Goal: Information Seeking & Learning: Compare options

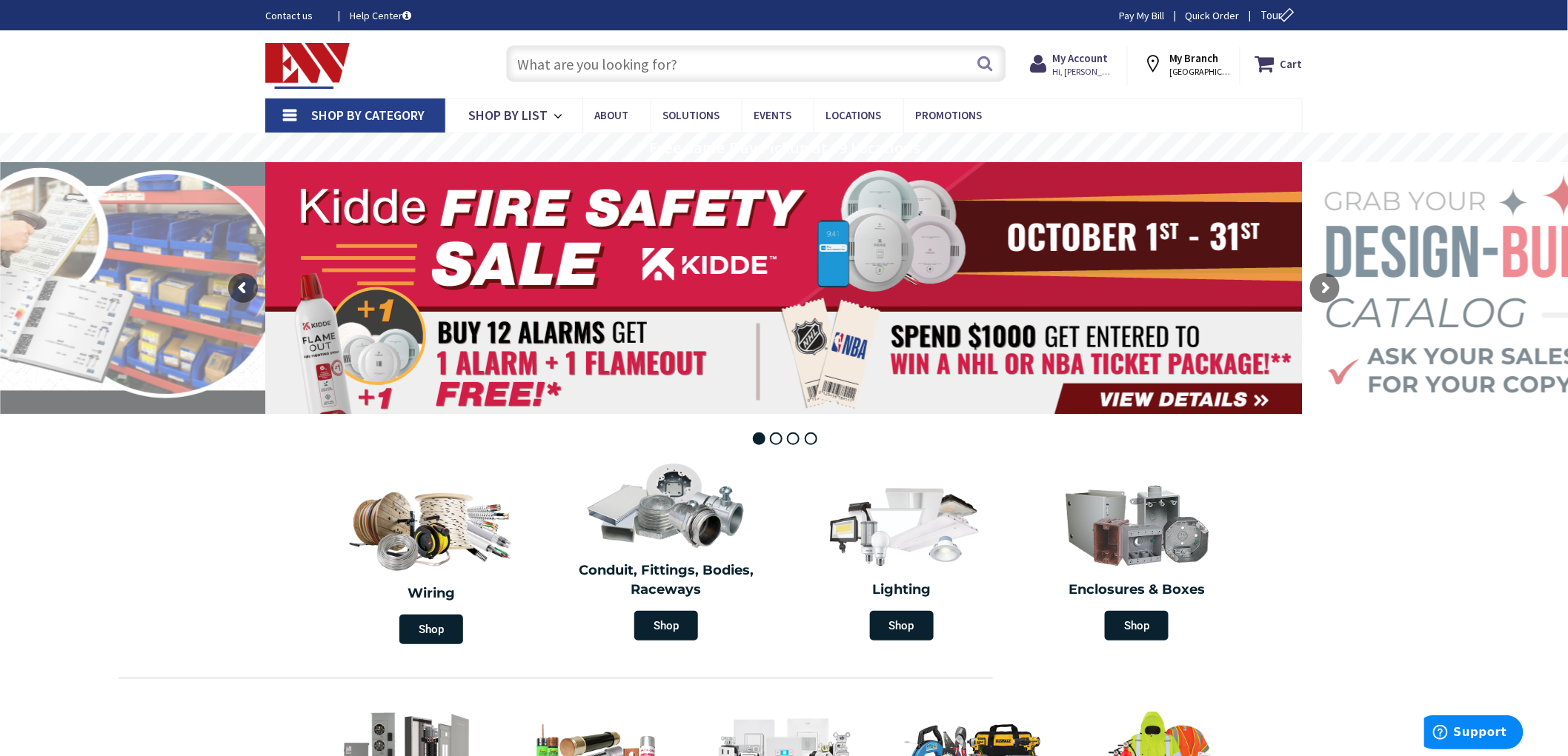
click at [634, 71] on input "text" at bounding box center [756, 63] width 500 height 37
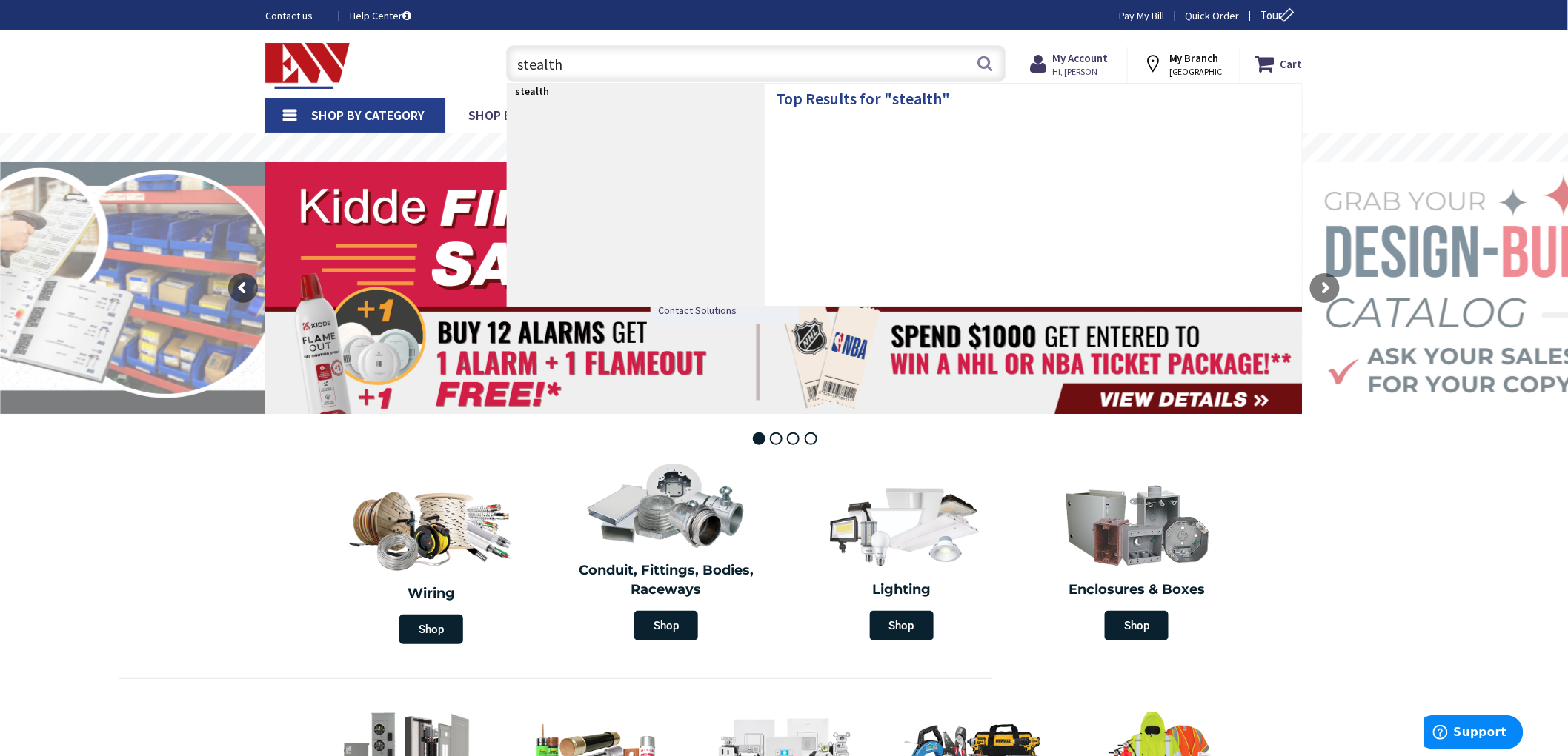
type input "stealthh"
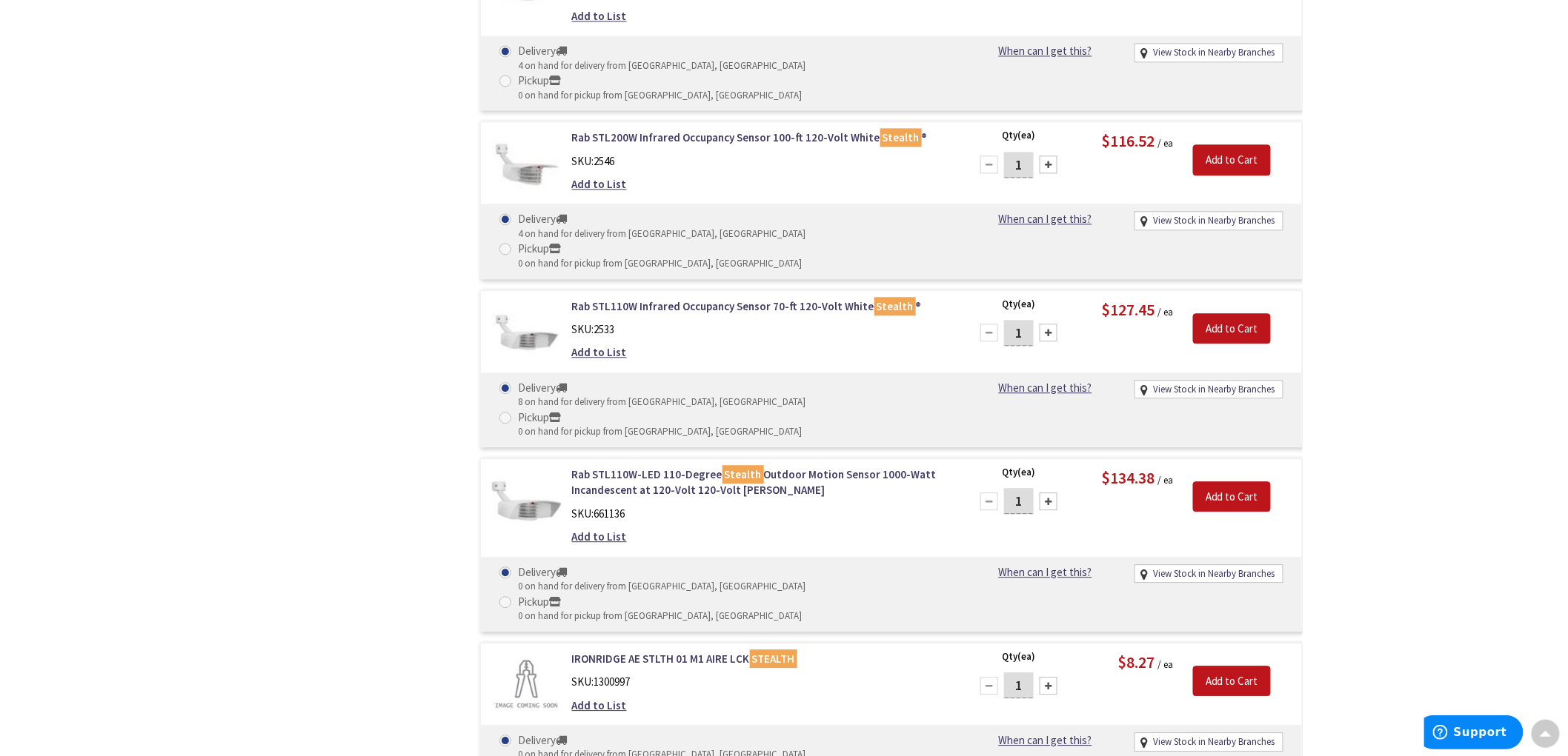
scroll to position [1401, 0]
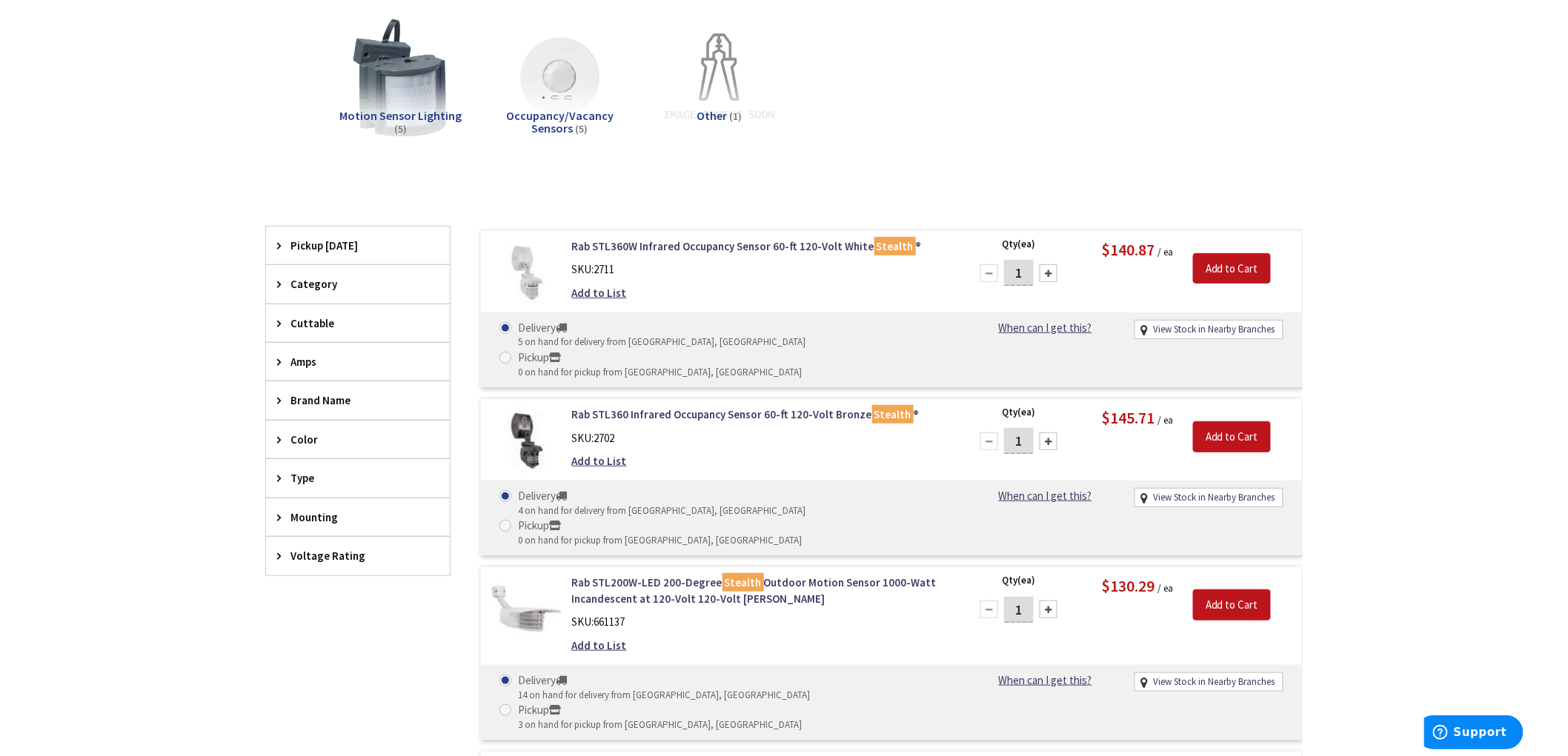
scroll to position [246, 0]
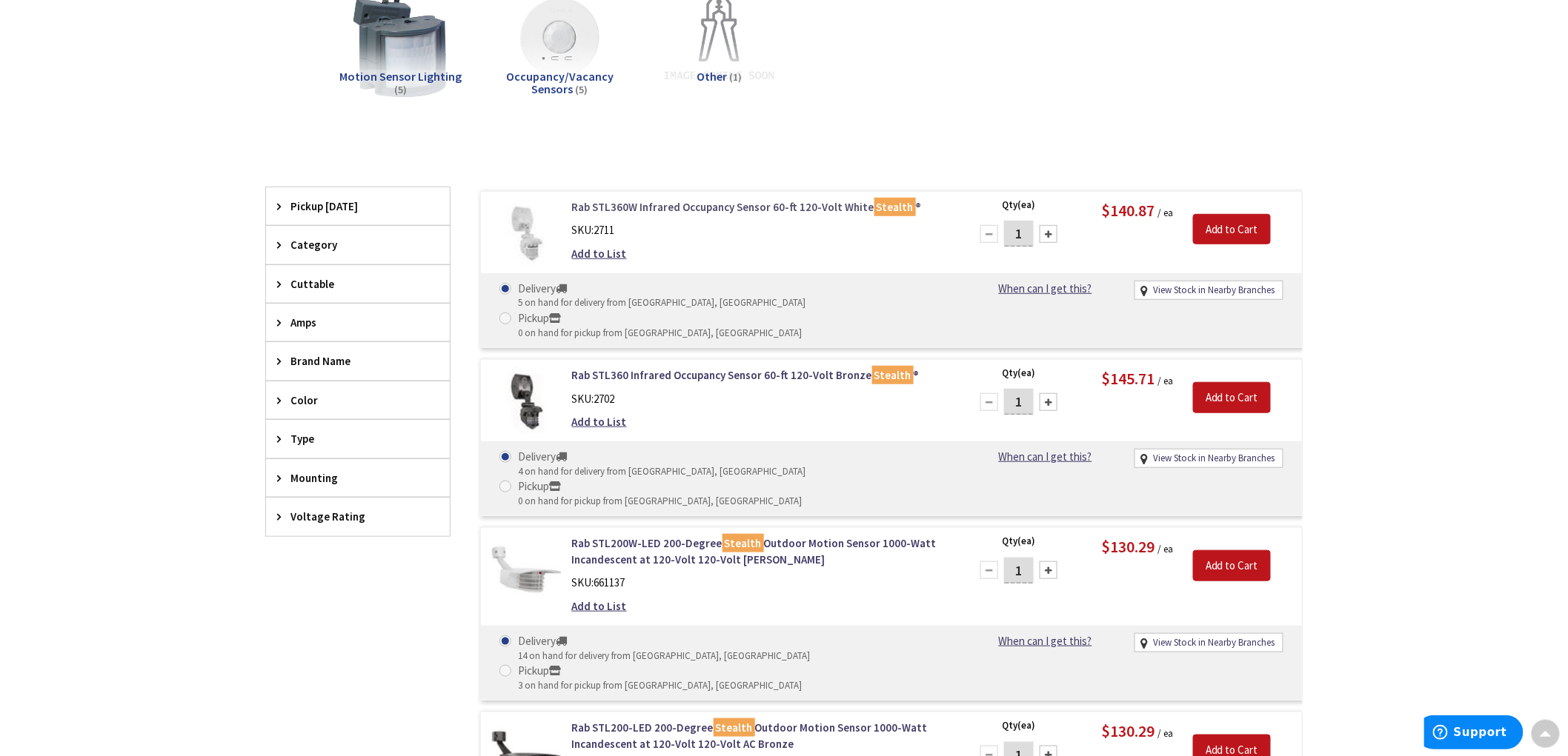
click at [783, 203] on link "Rab STL360W Infrared Occupancy Sensor 60-ft 120-Volt White Stealth ®" at bounding box center [761, 206] width 377 height 15
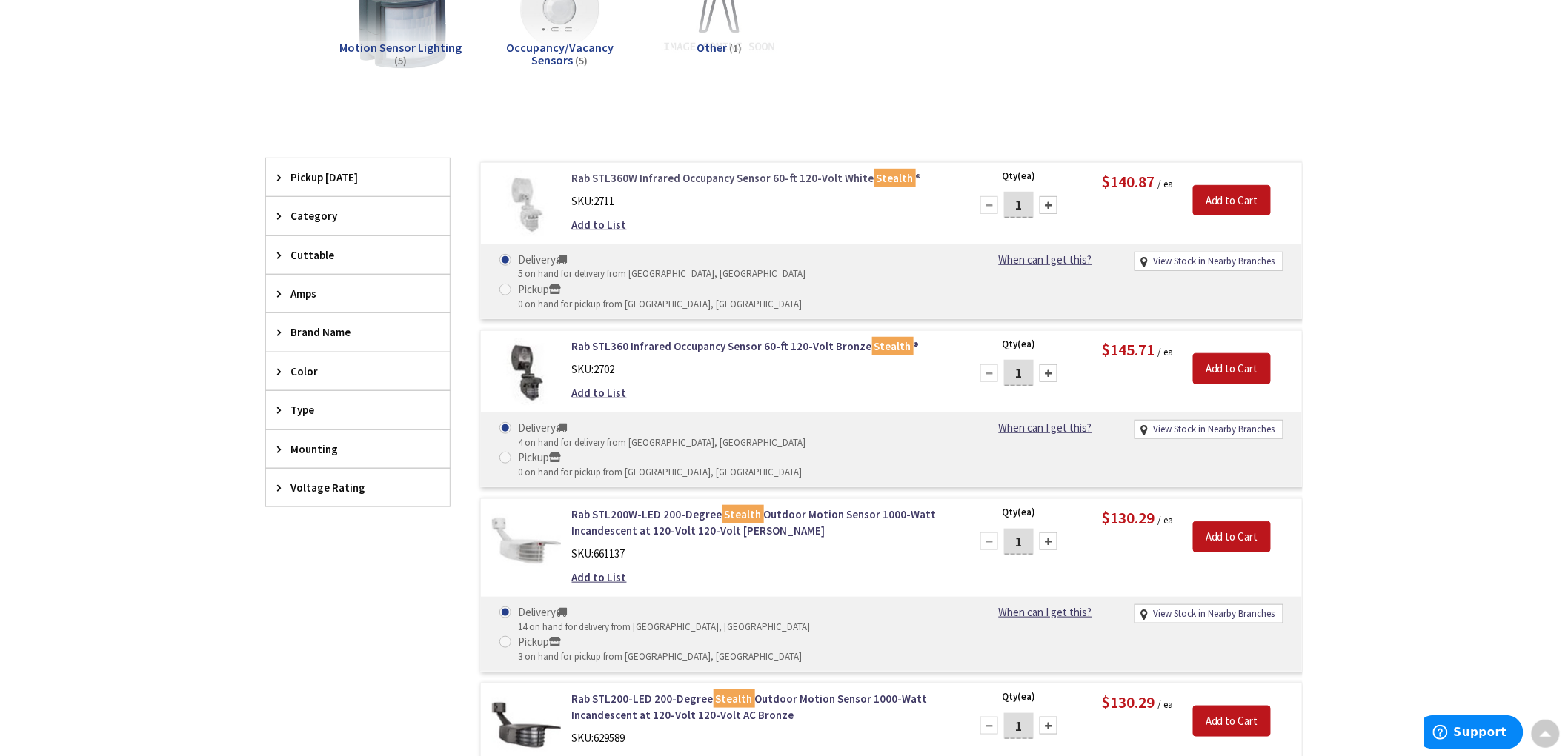
scroll to position [249, 0]
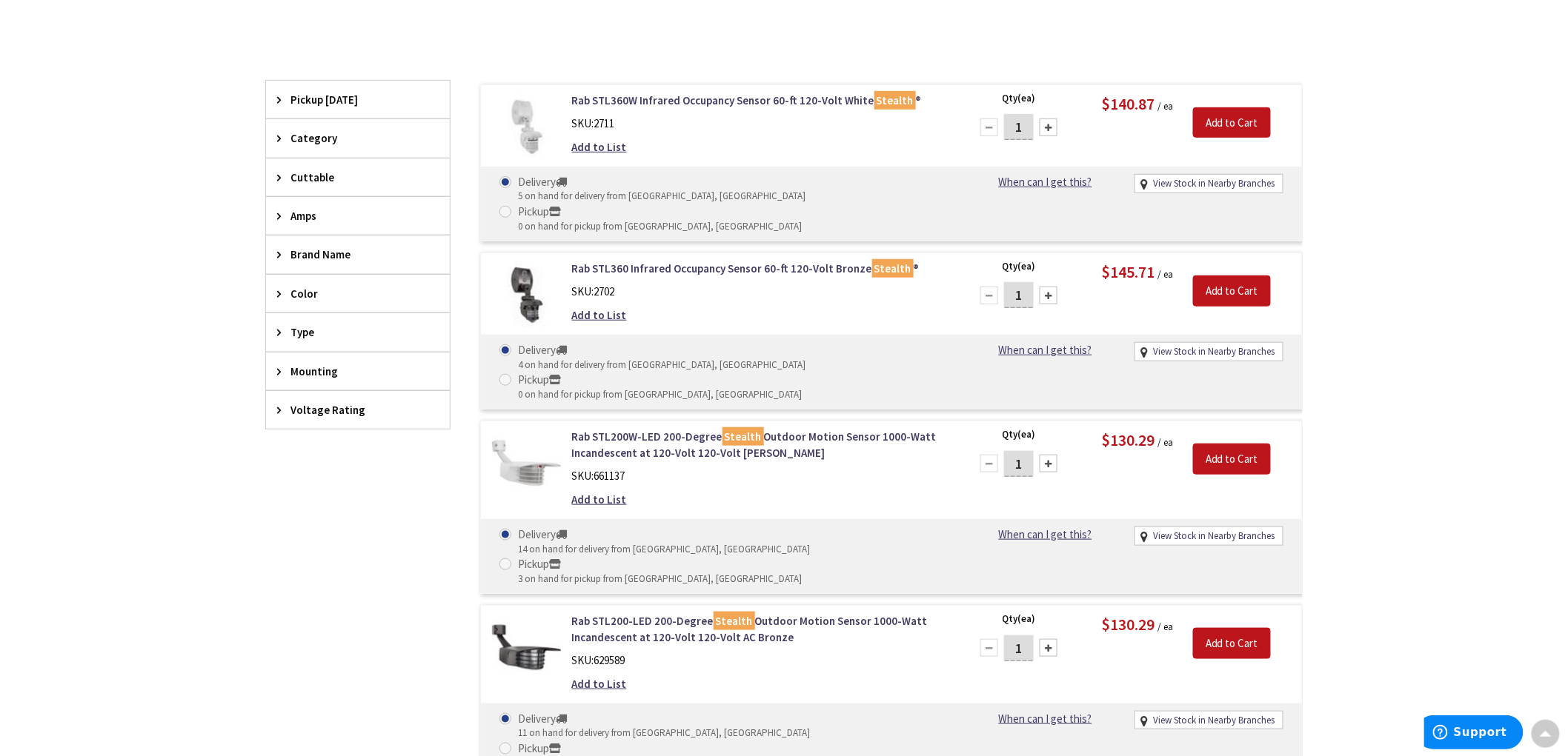
scroll to position [272, 0]
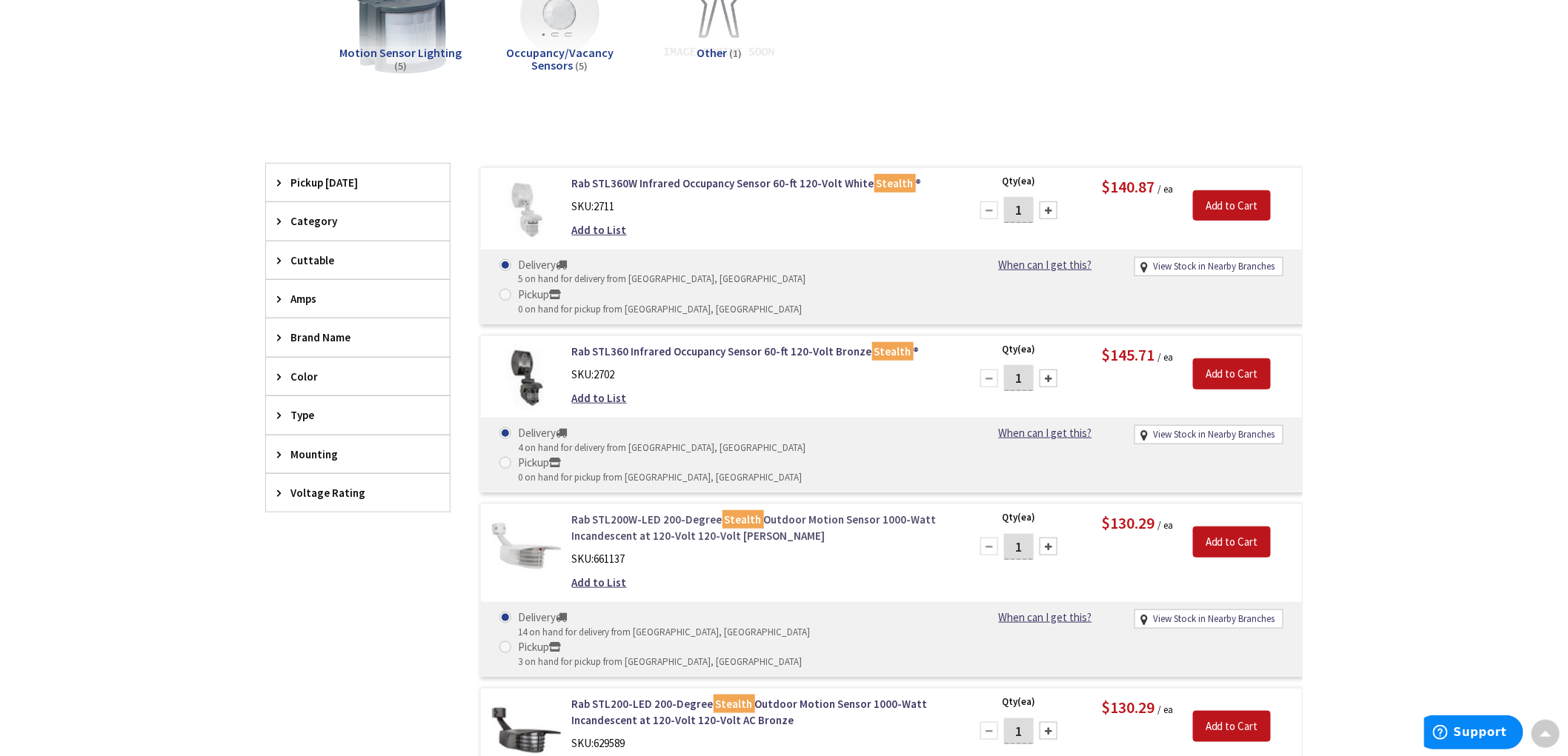
click at [680, 511] on link "Rab STL200W-LED 200-Degree Stealth Outdoor Motion Sensor 1000-Watt Incandescent…" at bounding box center [761, 528] width 377 height 32
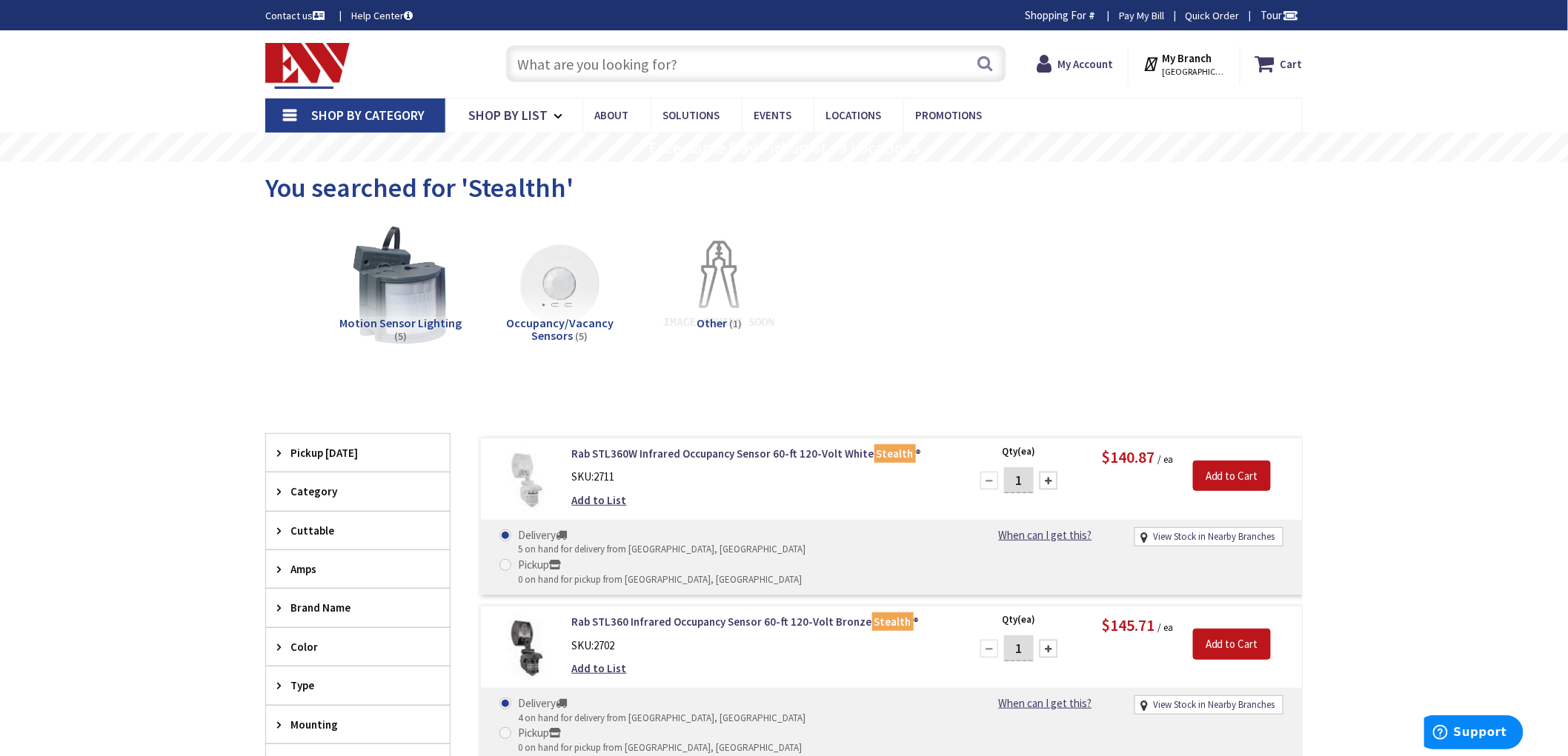
click at [598, 62] on input "text" at bounding box center [756, 63] width 500 height 37
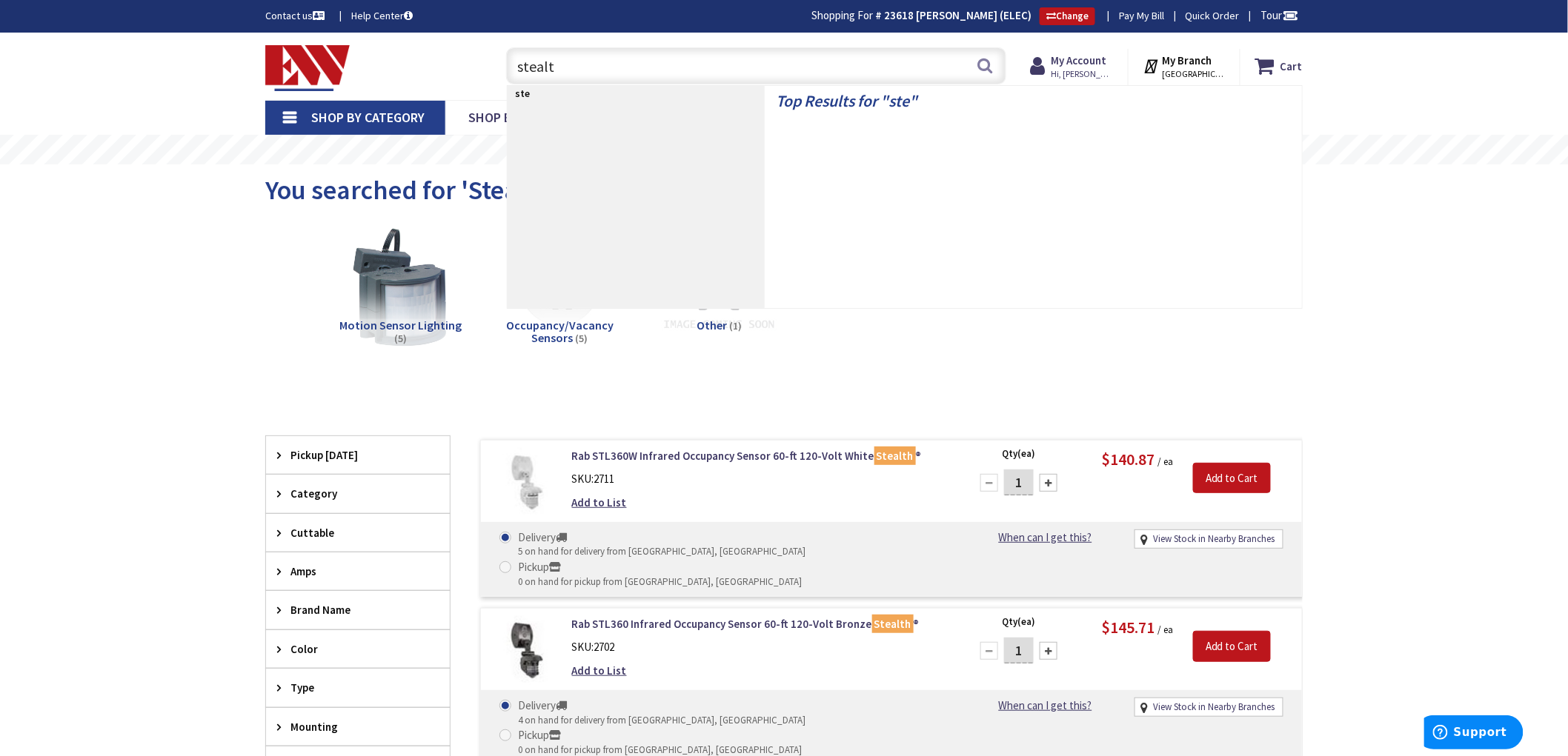
type input "stealth"
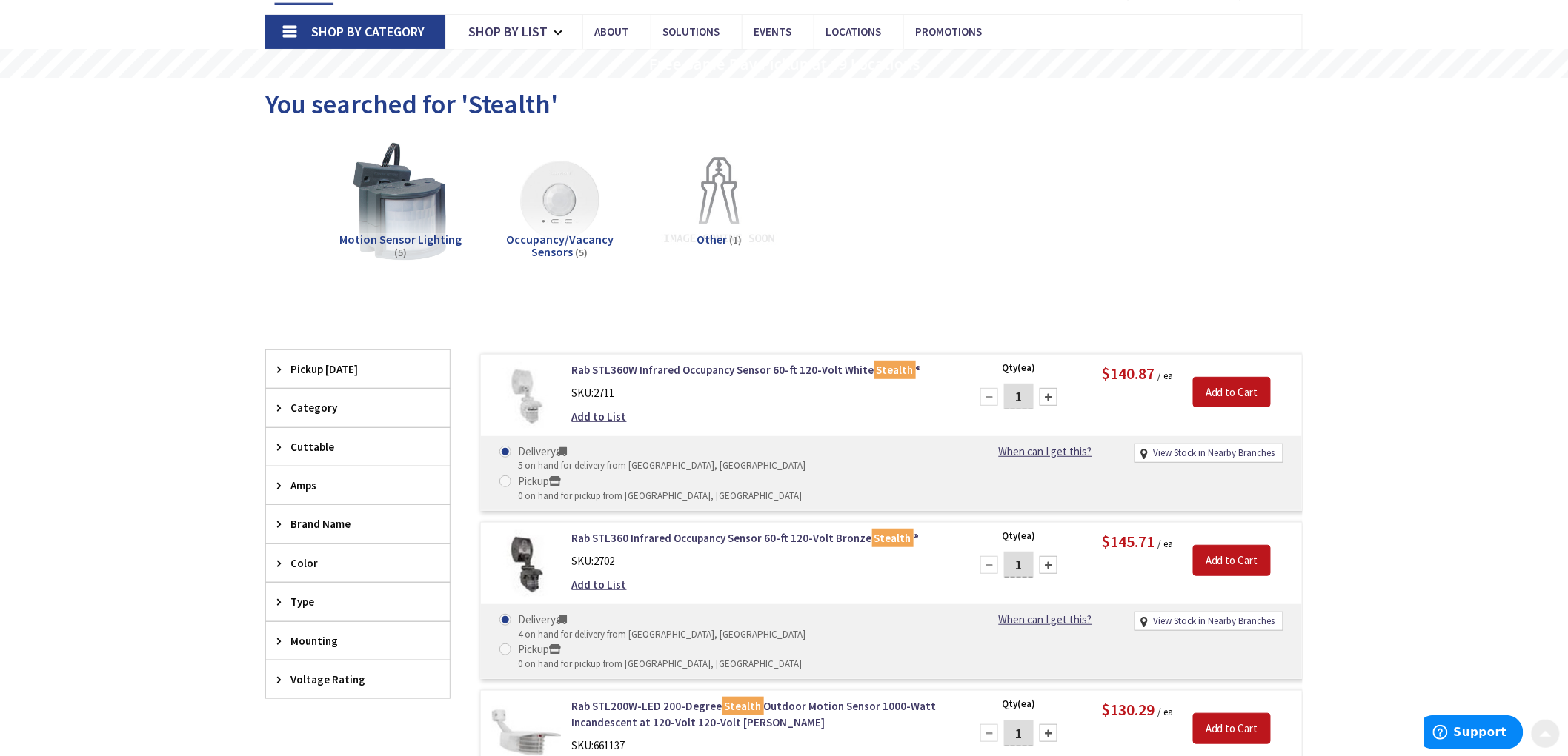
scroll to position [82, 0]
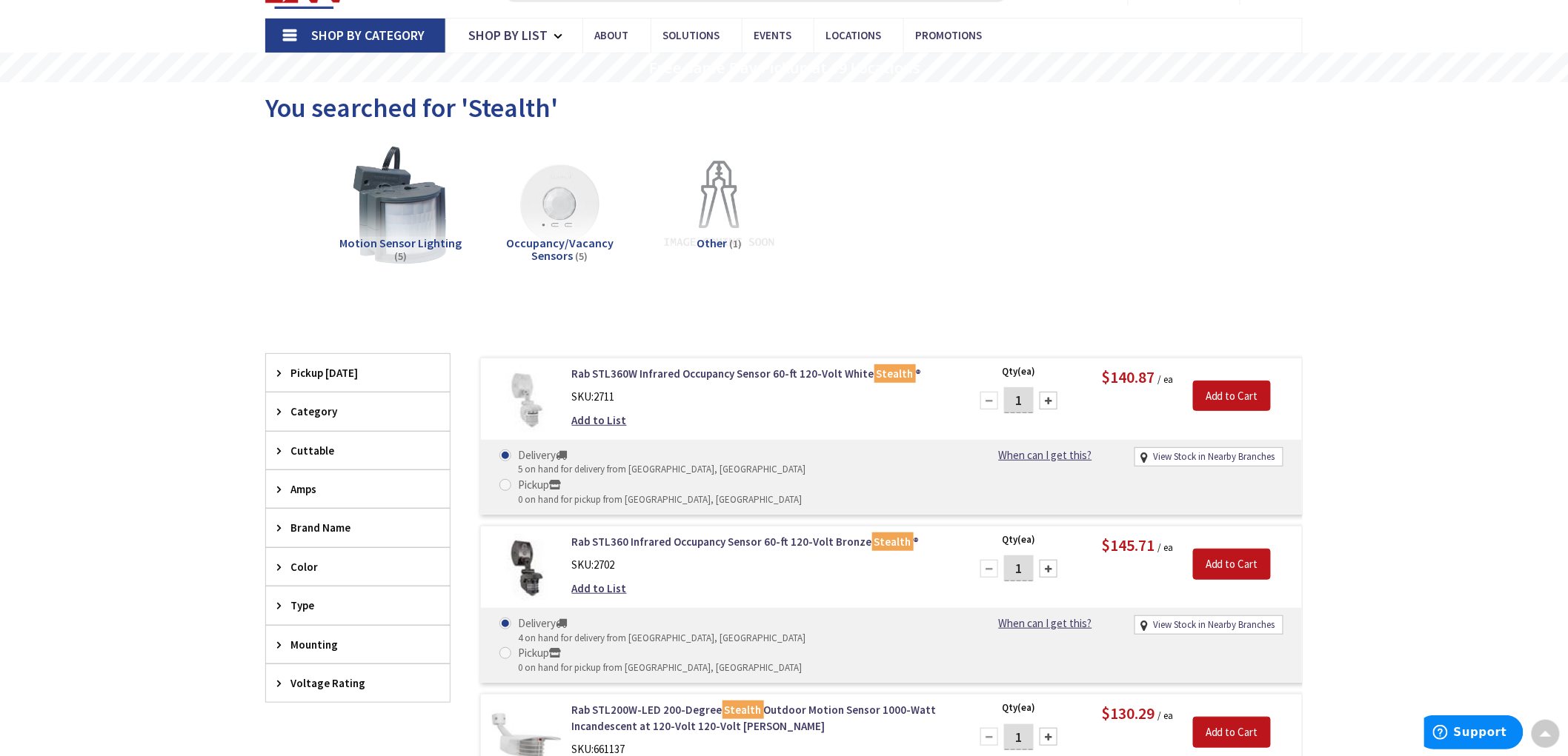
click at [448, 246] on span "Motion Sensor Lighting" at bounding box center [400, 243] width 122 height 15
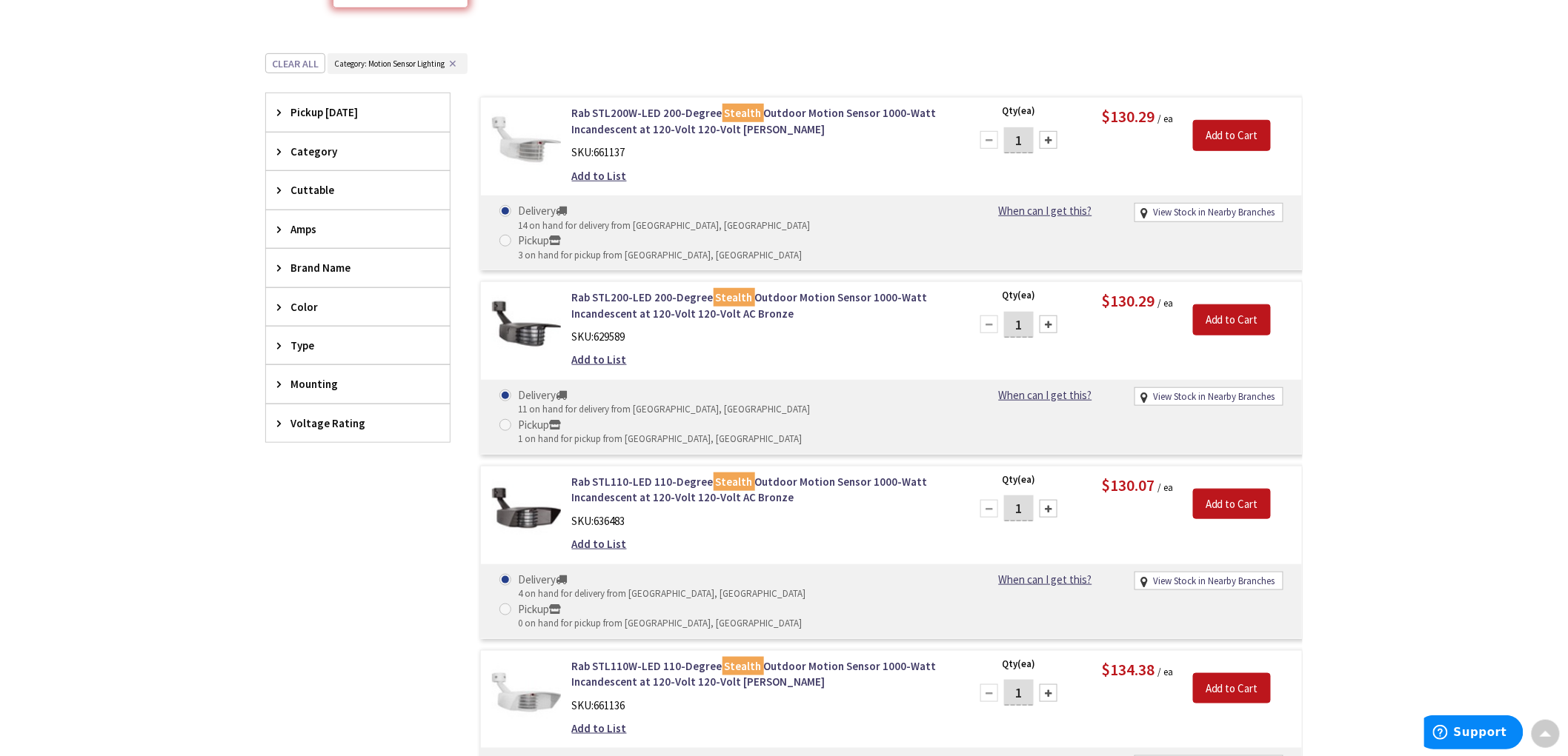
scroll to position [0, 0]
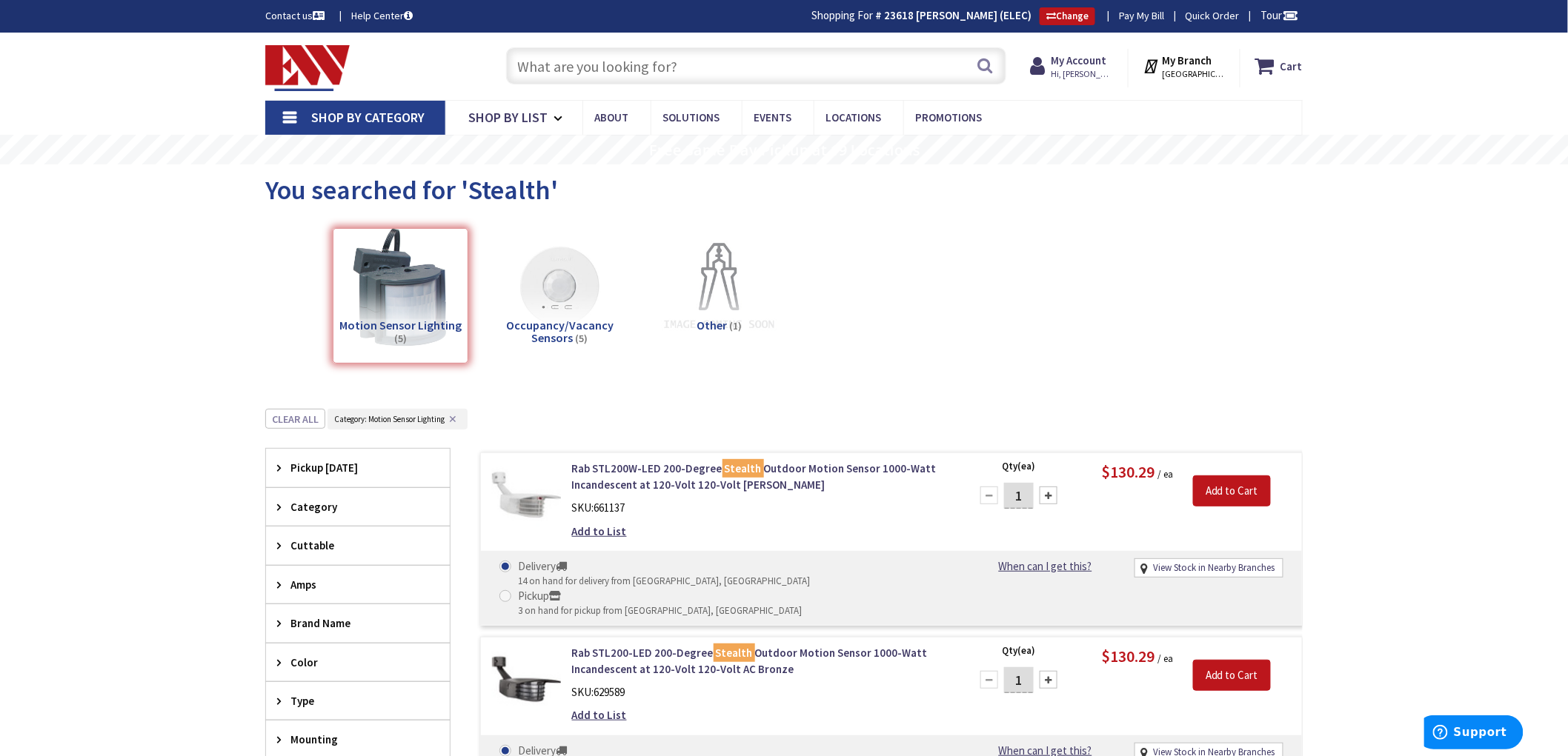
click at [544, 324] on span "Occupancy/Vacancy Sensors" at bounding box center [560, 332] width 107 height 29
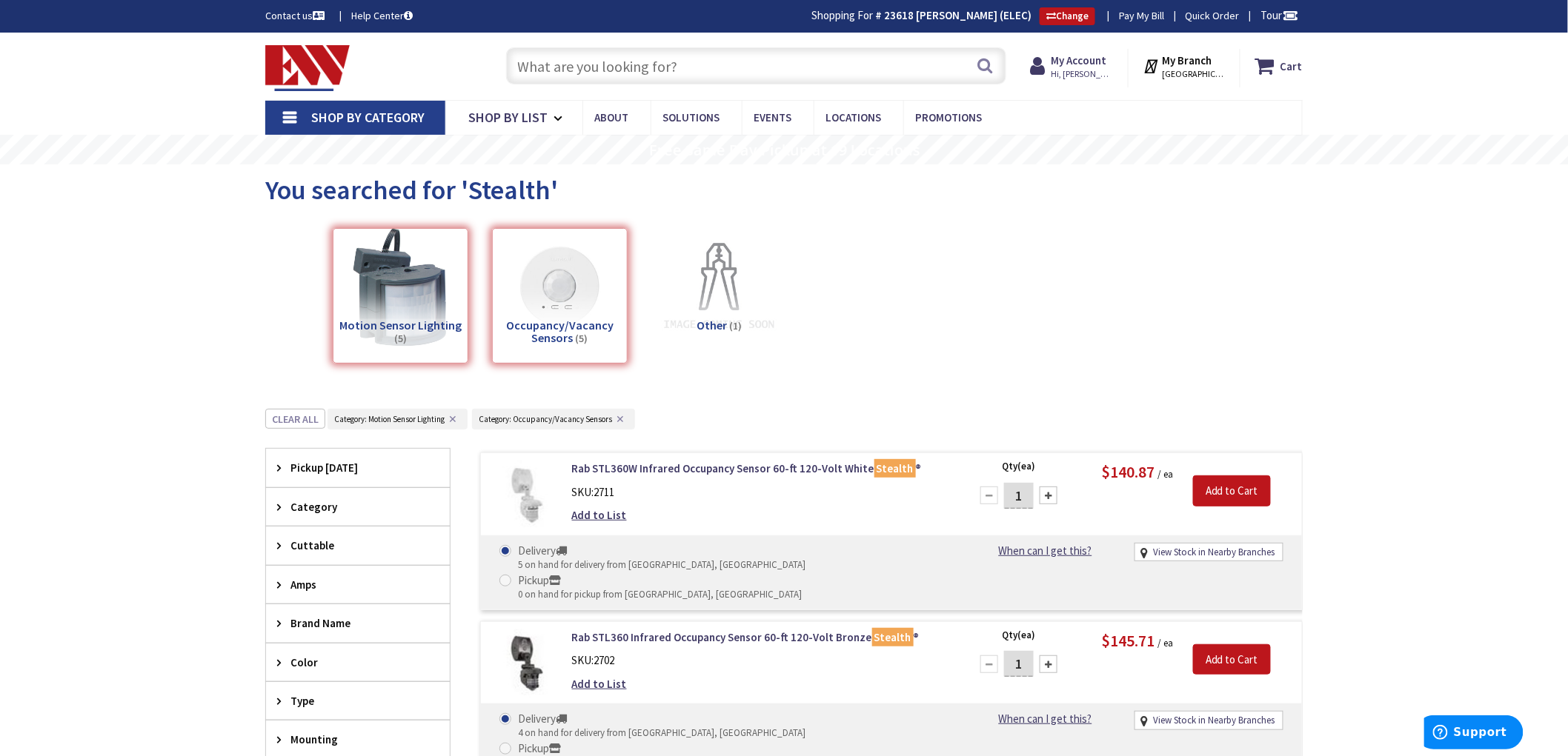
click at [754, 69] on input "text" at bounding box center [756, 65] width 500 height 37
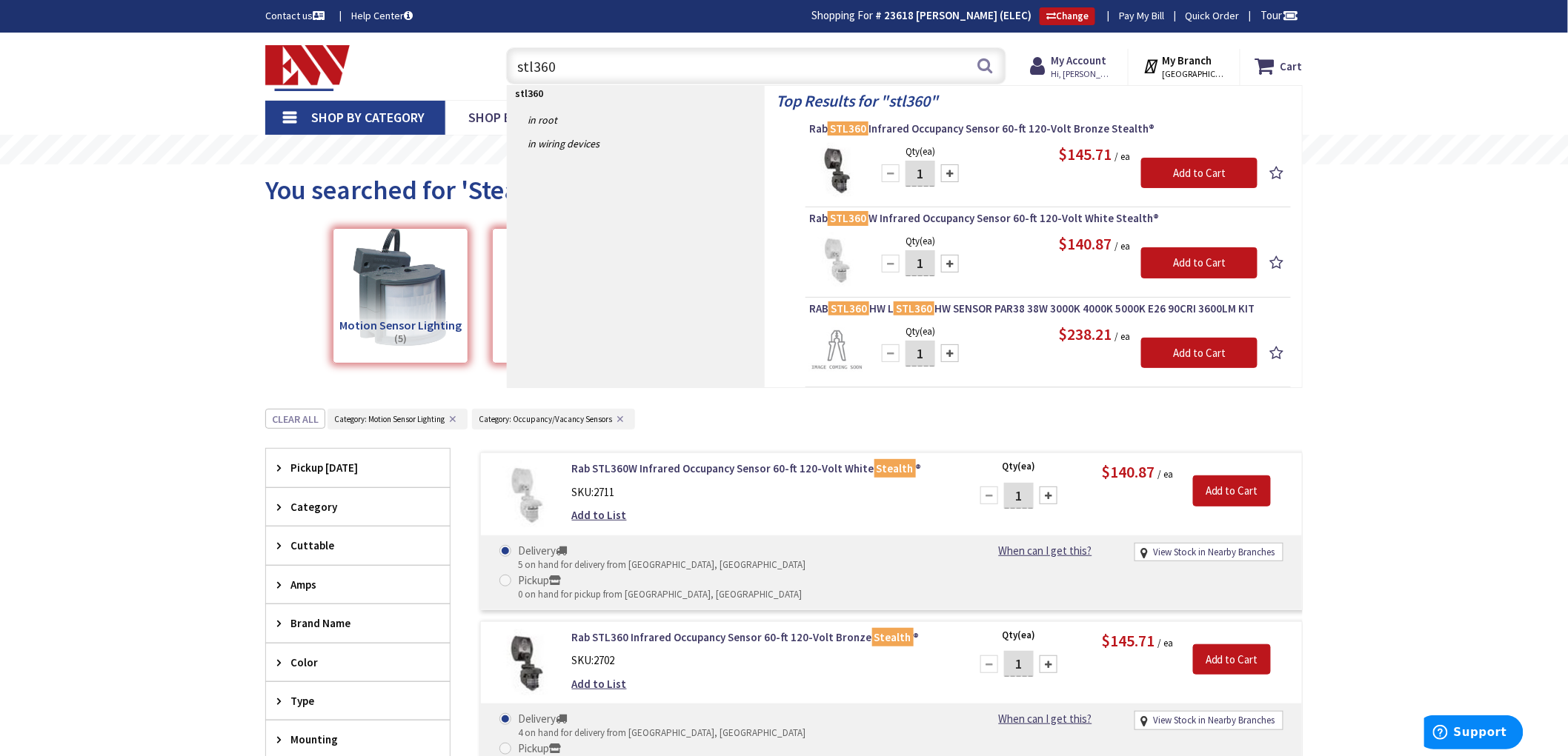
type input "stl360h"
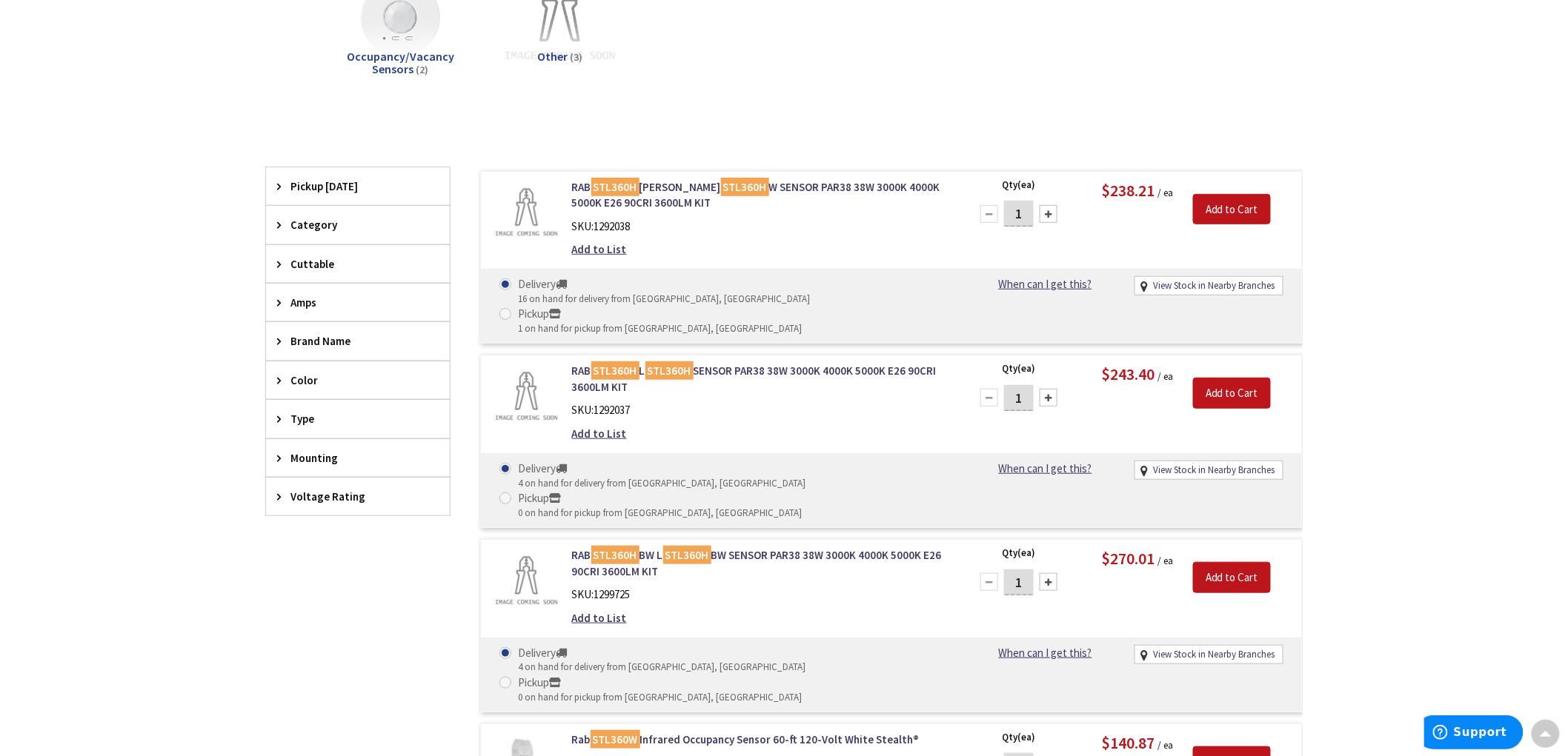
scroll to position [328, 0]
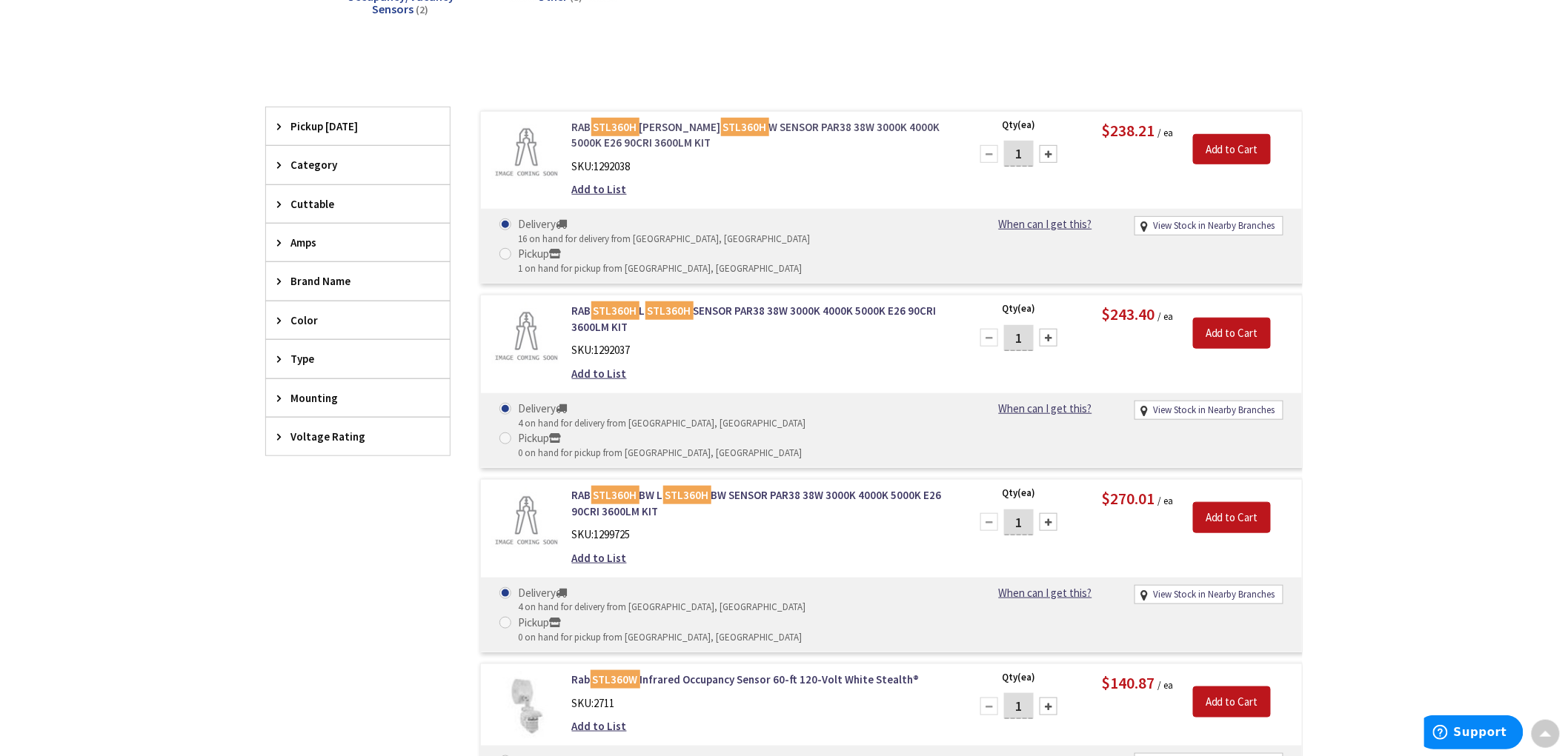
click at [721, 124] on mark "STL360H" at bounding box center [745, 127] width 48 height 19
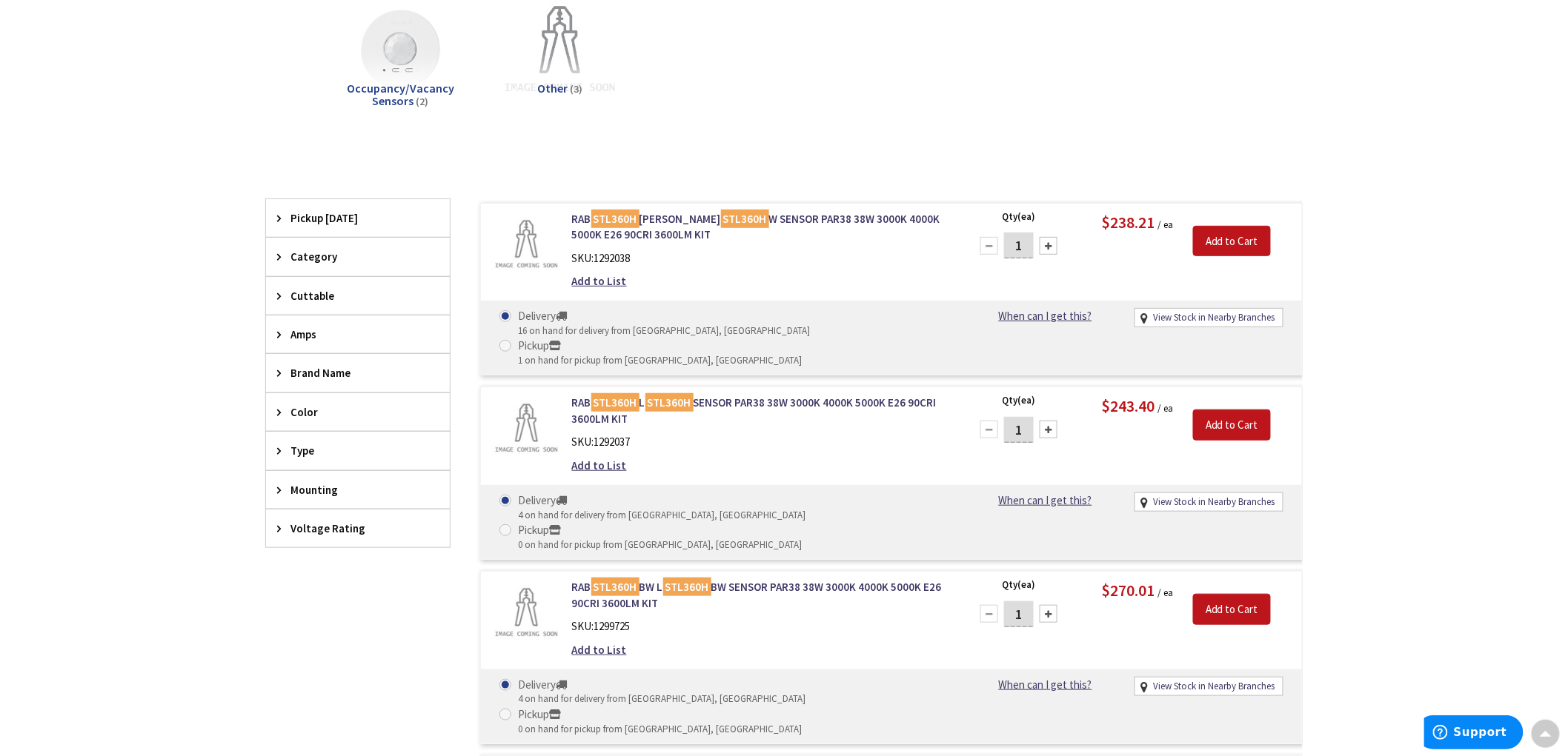
scroll to position [328, 0]
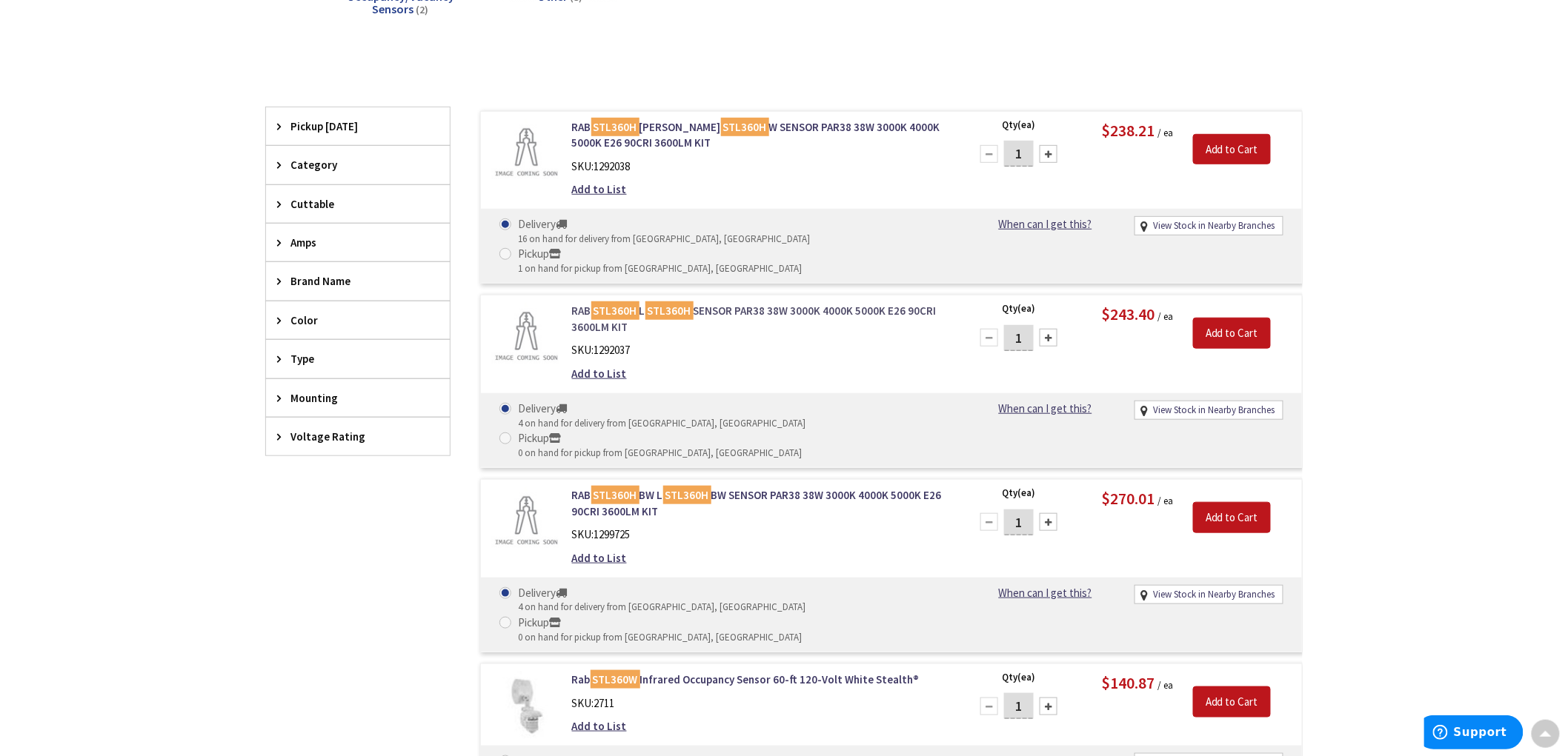
click at [838, 303] on link "RAB STL360H L STL360H SENSOR PAR38 38W 3000K 4000K 5000K E26 90CRI 3600LM KIT" at bounding box center [761, 319] width 377 height 32
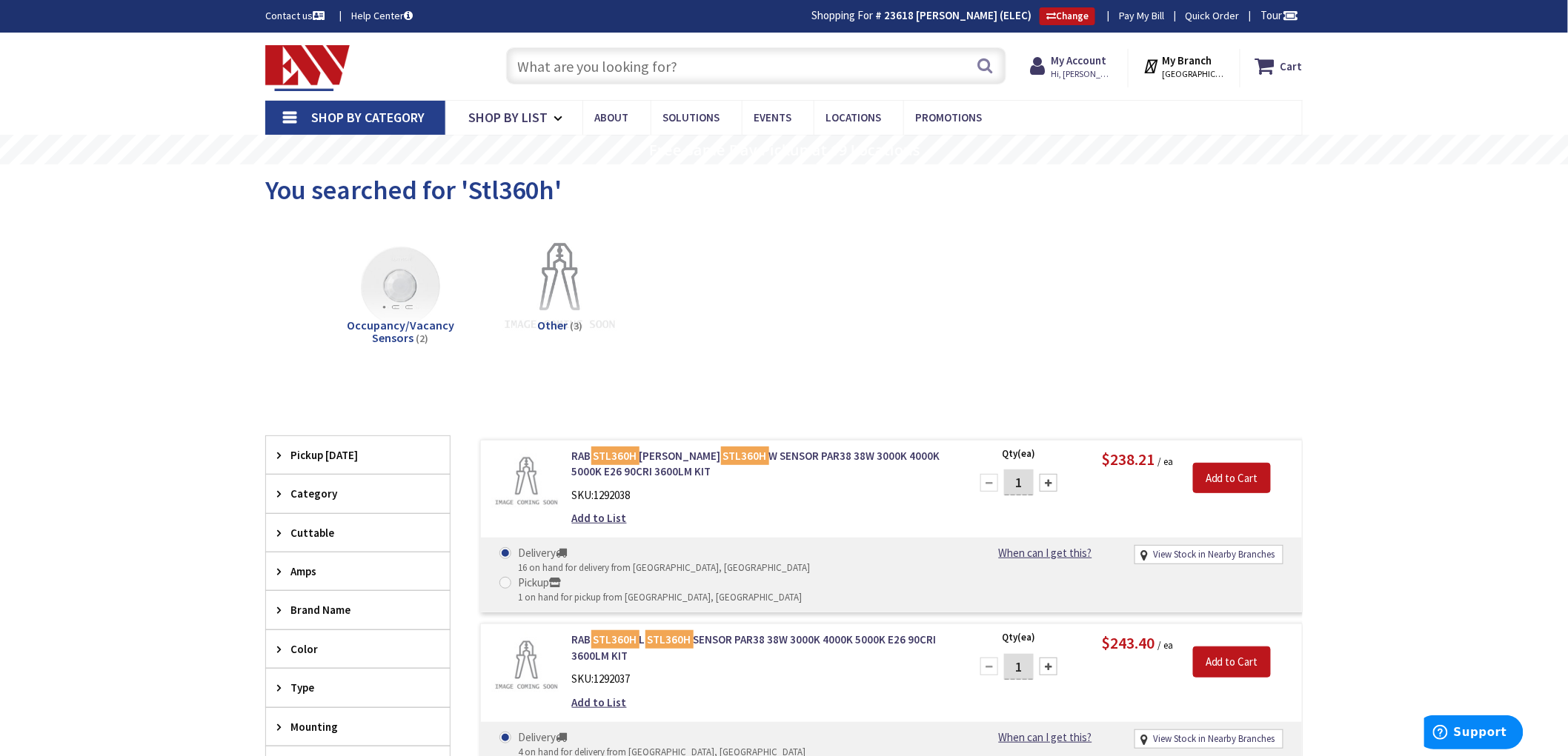
click at [648, 70] on input "text" at bounding box center [756, 65] width 500 height 37
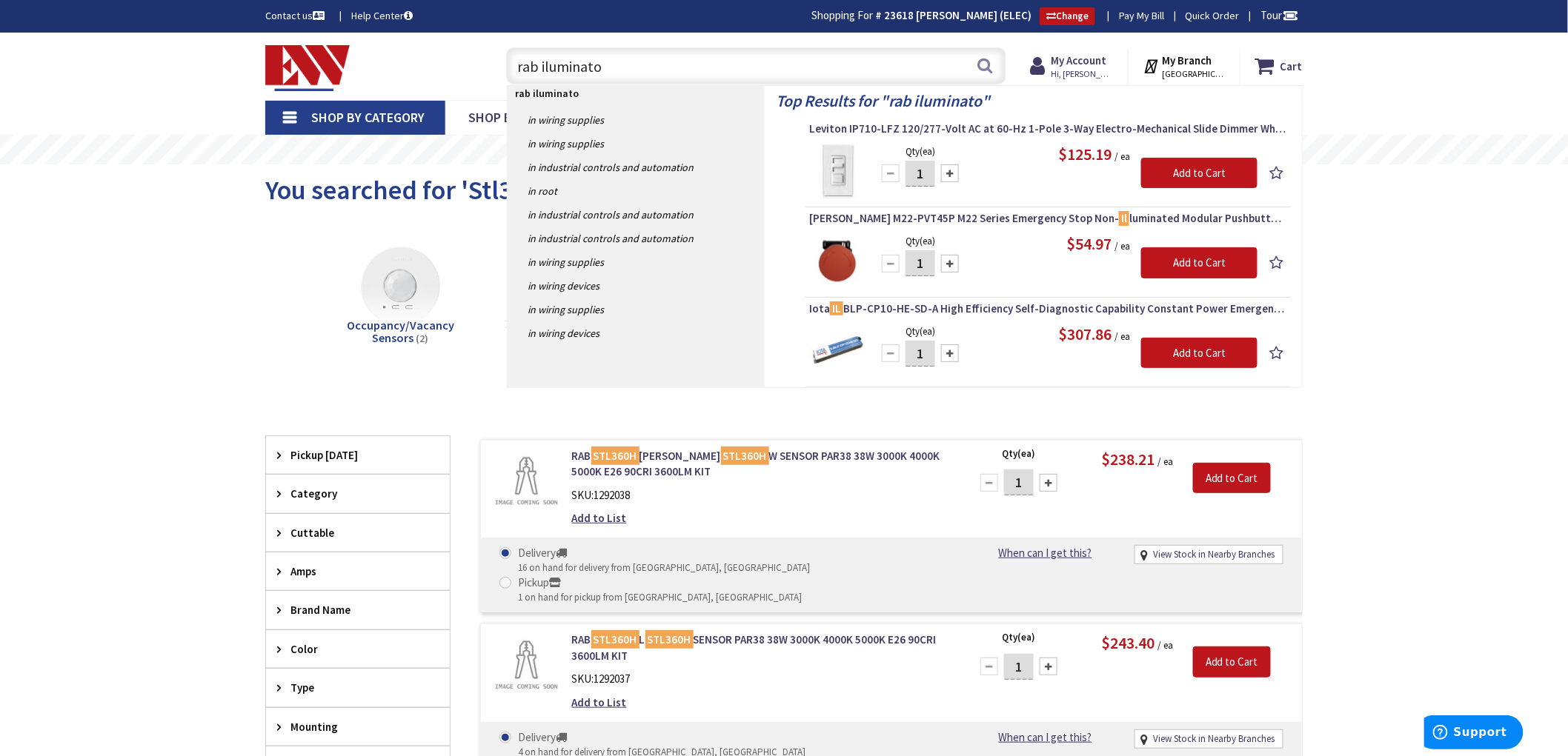
type input "rab iluminator"
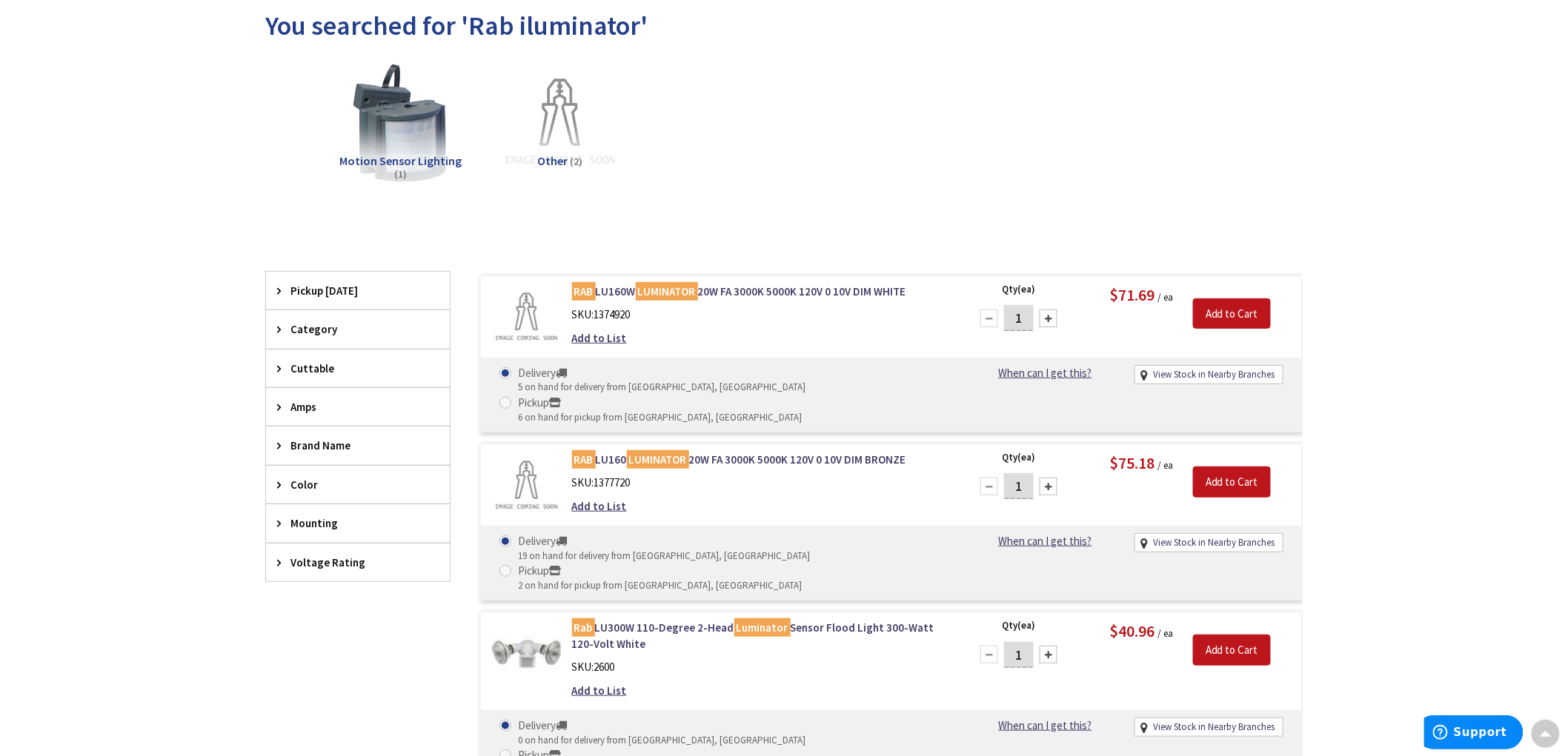
scroll to position [167, 0]
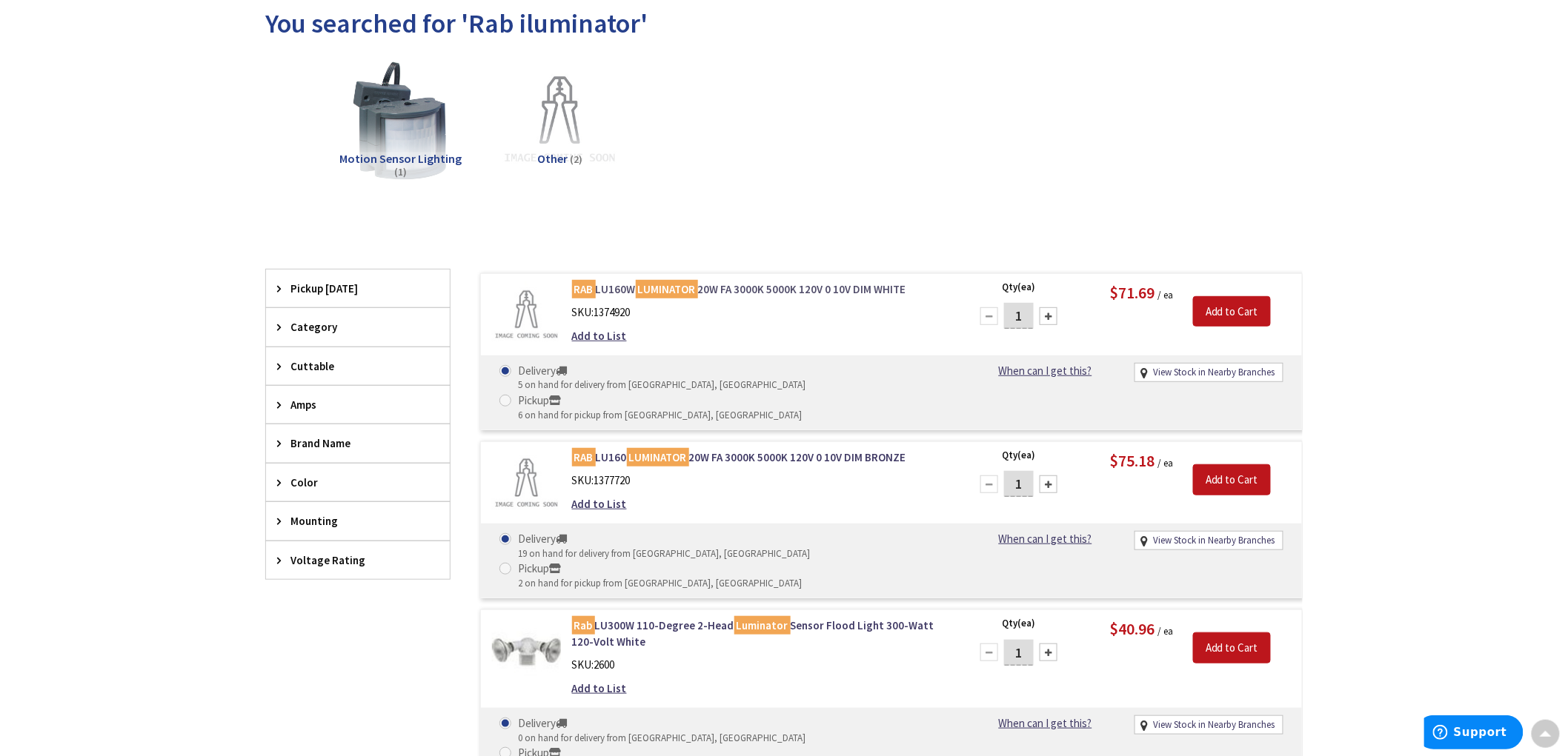
click at [773, 290] on link "RAB LU160W LUMINATOR 20W FA 3000K 5000K 120V 0 10V DIM WHITE" at bounding box center [761, 288] width 377 height 15
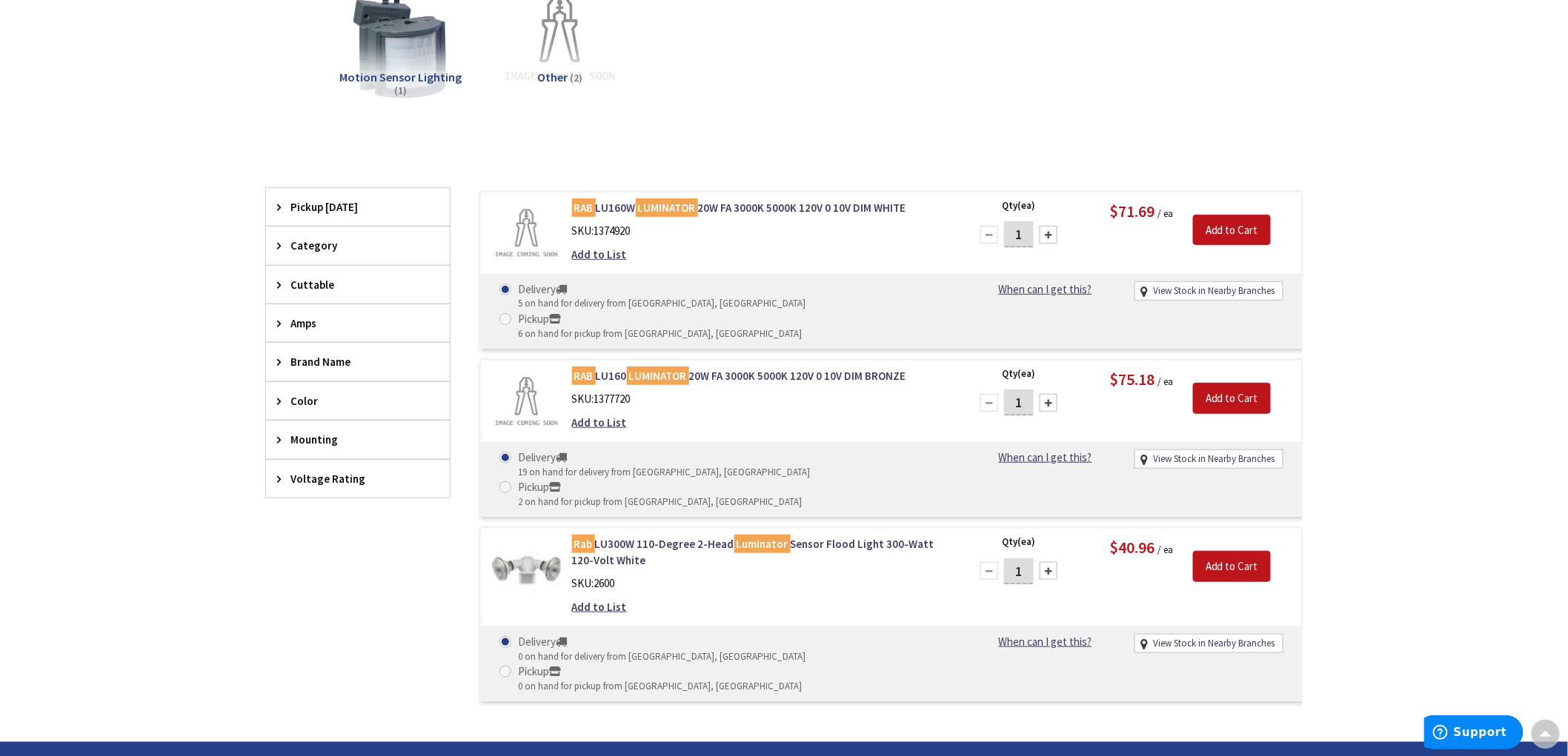
scroll to position [249, 0]
click at [708, 113] on div "Motion Sensor Lighting (1) Other (2)" at bounding box center [784, 51] width 986 height 159
